Goal: Check status: Check status

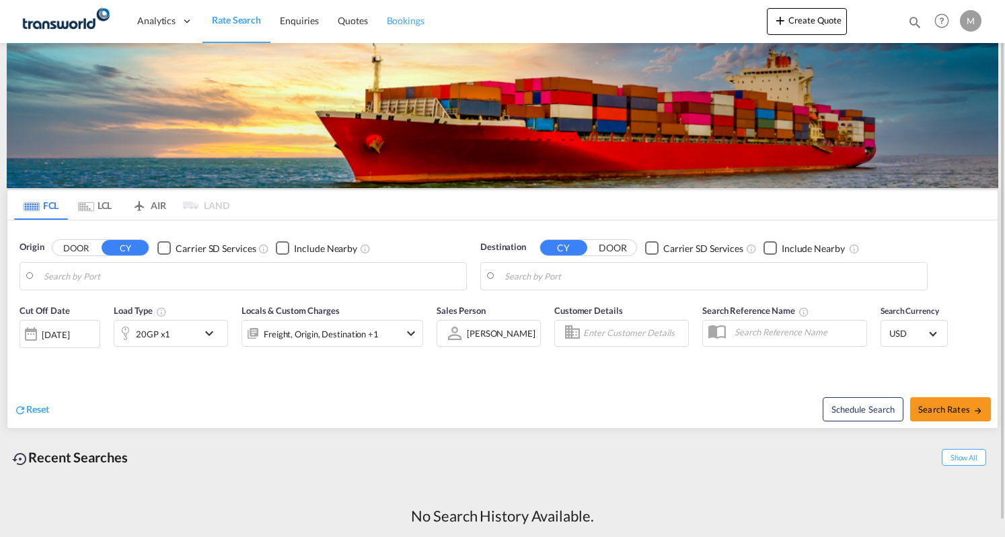
click at [401, 17] on span "Bookings" at bounding box center [406, 20] width 38 height 11
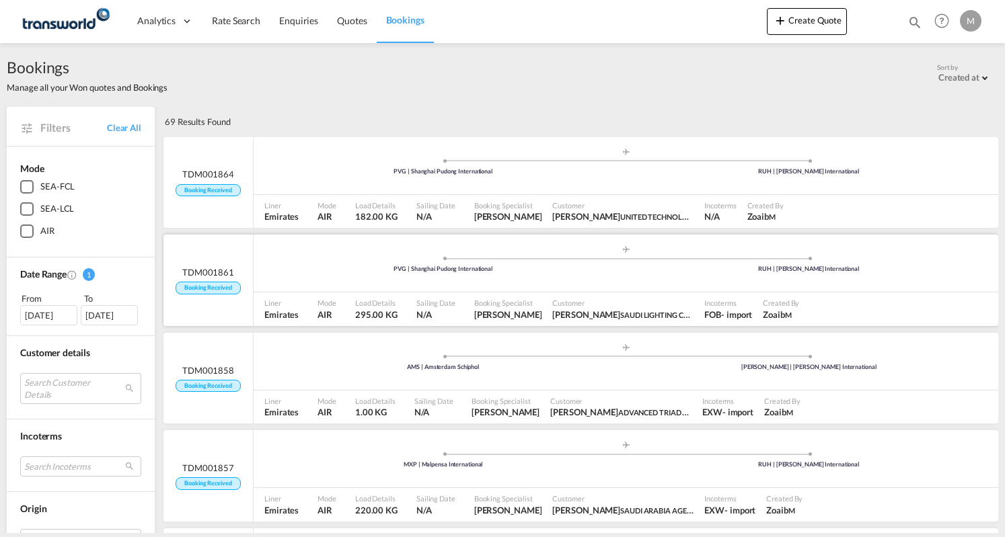
click at [352, 282] on div ".a{fill:#aaa8ad;} .a{fill:#aaa8ad;} PVG | Shanghai Pudong International RUH | […" at bounding box center [626, 265] width 744 height 40
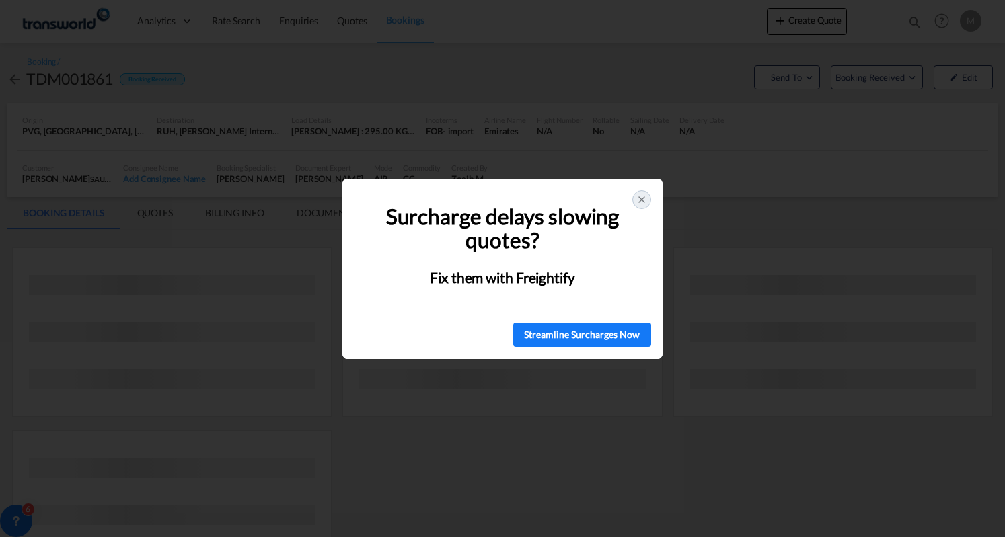
click at [638, 200] on icon at bounding box center [641, 199] width 11 height 11
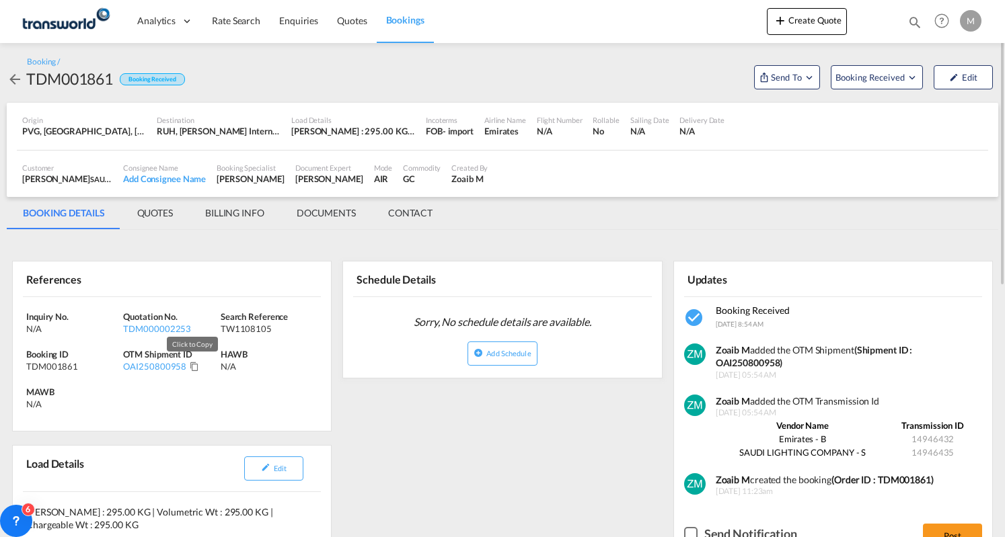
click at [194, 367] on md-icon "Click to Copy" at bounding box center [194, 366] width 9 height 9
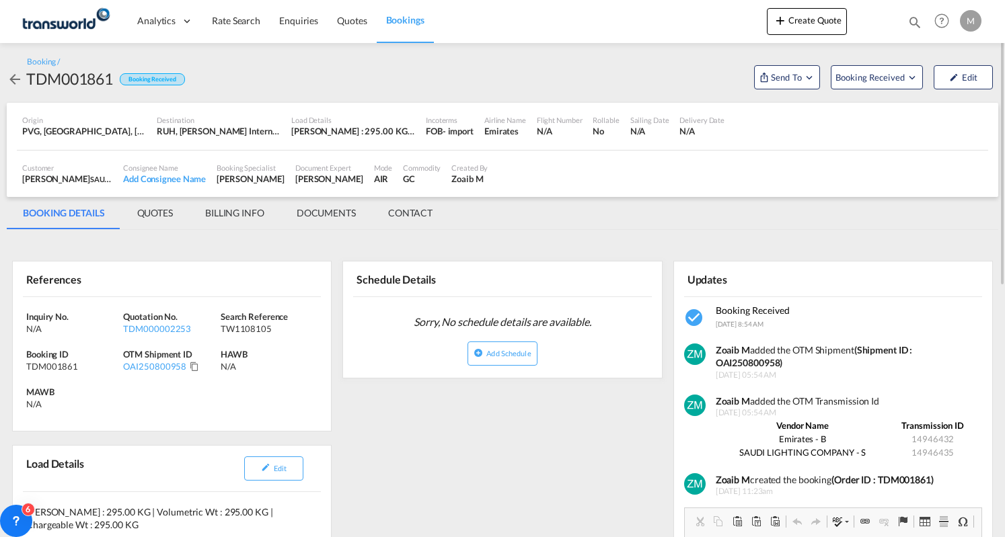
click at [257, 211] on md-tab-item "BILLING INFO" at bounding box center [234, 213] width 91 height 32
